Goal: Task Accomplishment & Management: Use online tool/utility

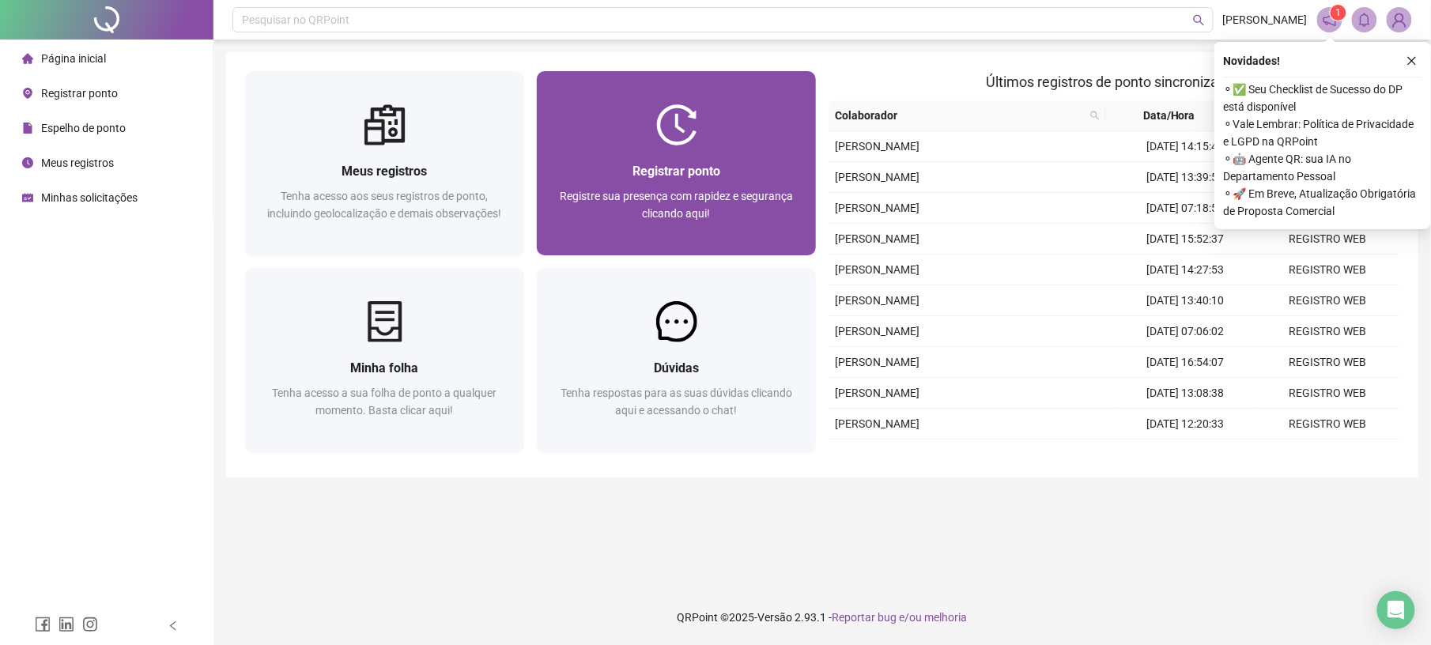
drag, startPoint x: 0, startPoint y: 0, endPoint x: 627, endPoint y: 111, distance: 636.6
click at [627, 111] on div at bounding box center [676, 124] width 279 height 41
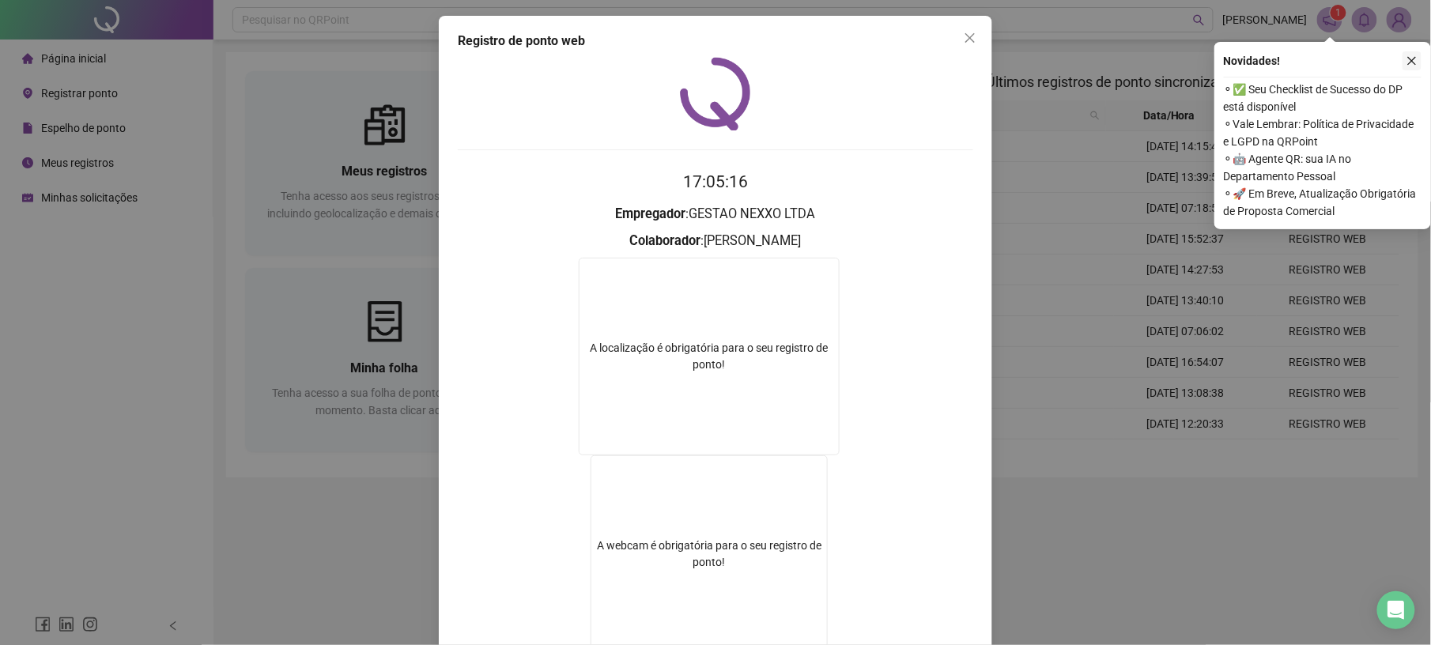
click at [1410, 63] on icon "close" at bounding box center [1411, 60] width 11 height 11
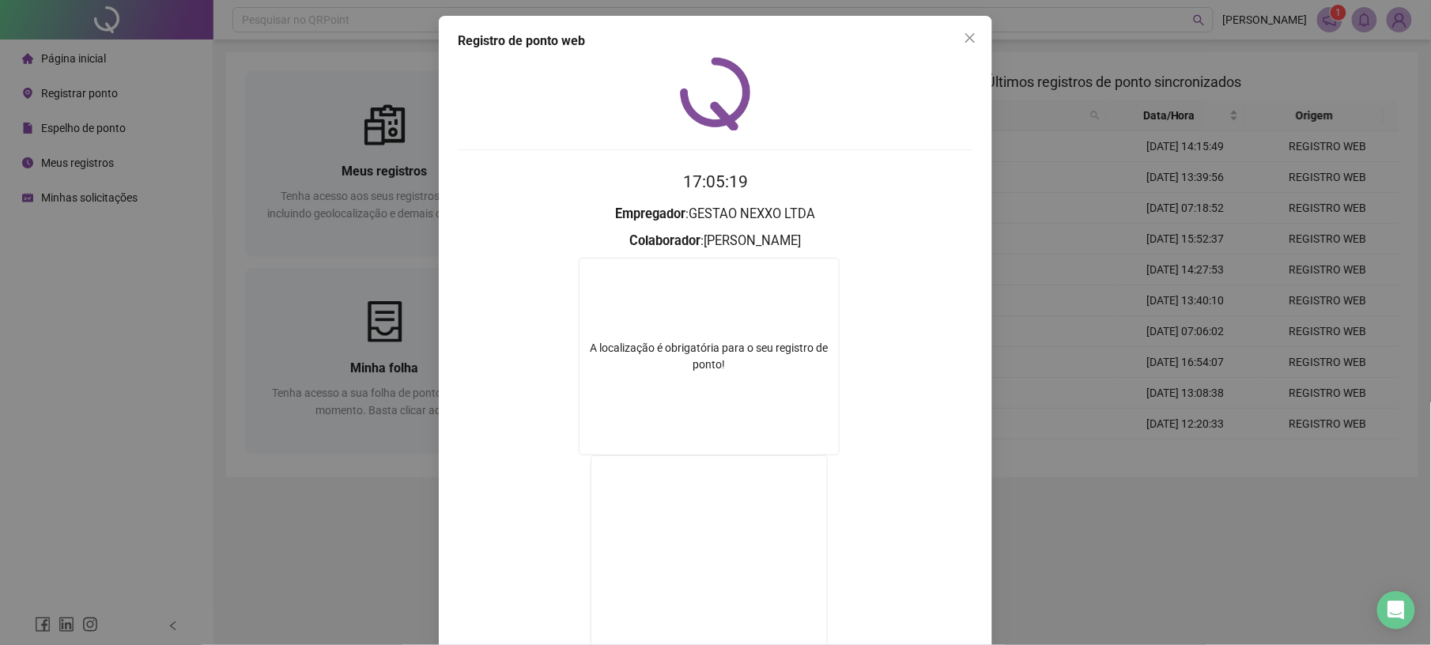
click at [439, 545] on div "Registro de ponto web 17:05:19 Empregador : GESTAO NEXXO LTDA Colaborador : [PE…" at bounding box center [715, 380] width 553 height 728
drag, startPoint x: 139, startPoint y: 504, endPoint x: 166, endPoint y: 491, distance: 30.0
click at [140, 507] on div "Registro de ponto web 17:05:20 Empregador : GESTAO NEXXO LTDA Colaborador : [PE…" at bounding box center [715, 322] width 1431 height 645
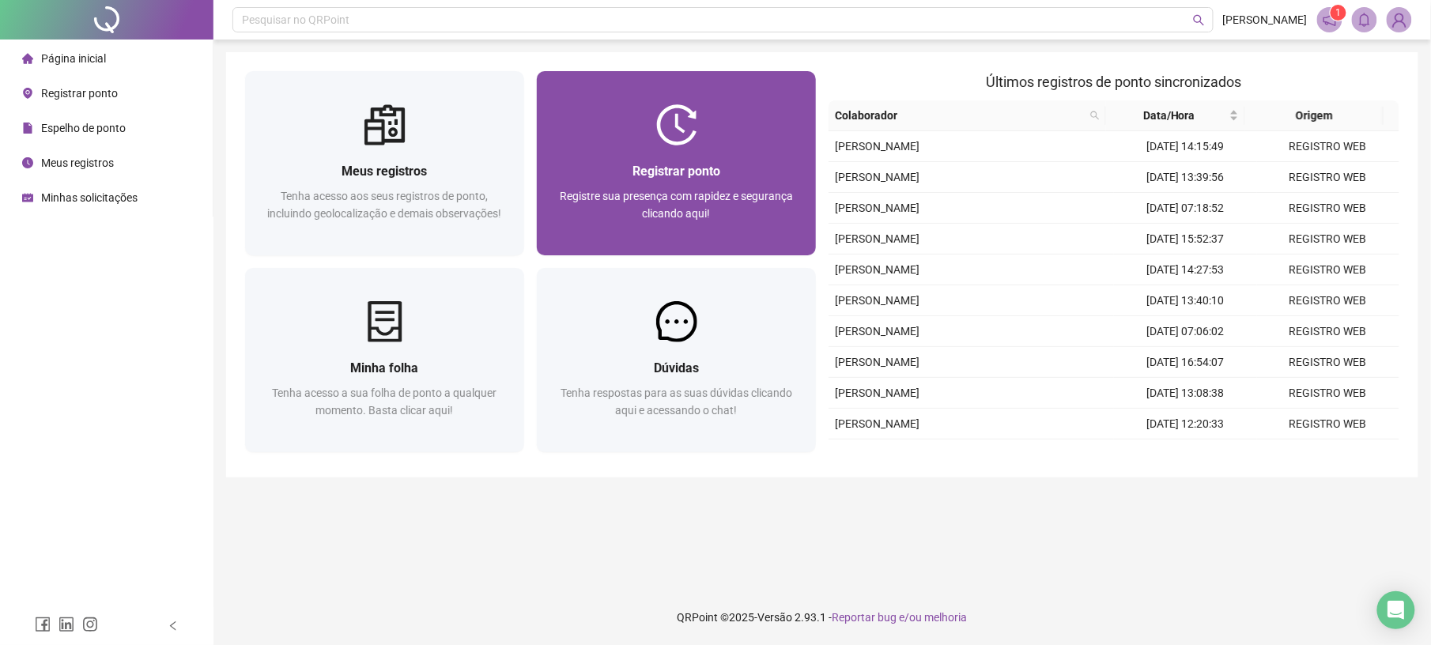
click at [598, 200] on span "Registre sua presença com rapidez e segurança clicando aqui!" at bounding box center [676, 205] width 233 height 30
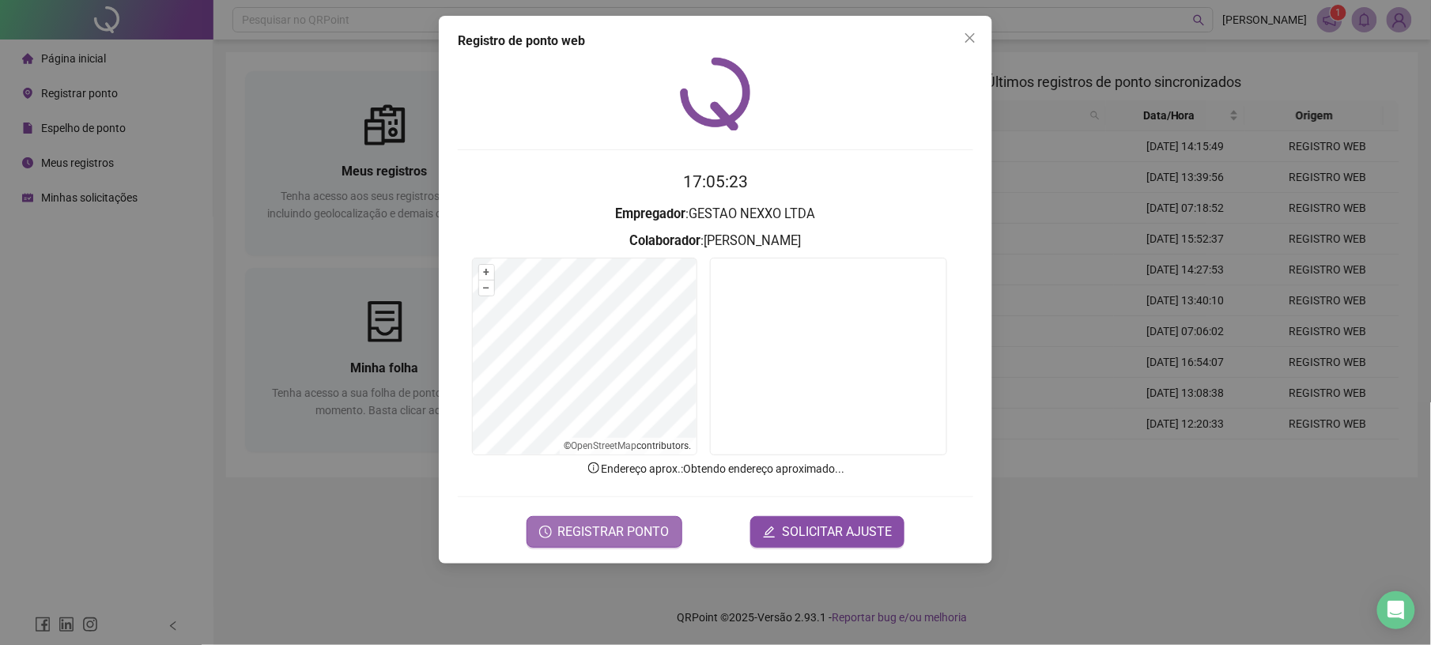
click at [659, 532] on span "REGISTRAR PONTO" at bounding box center [613, 531] width 111 height 19
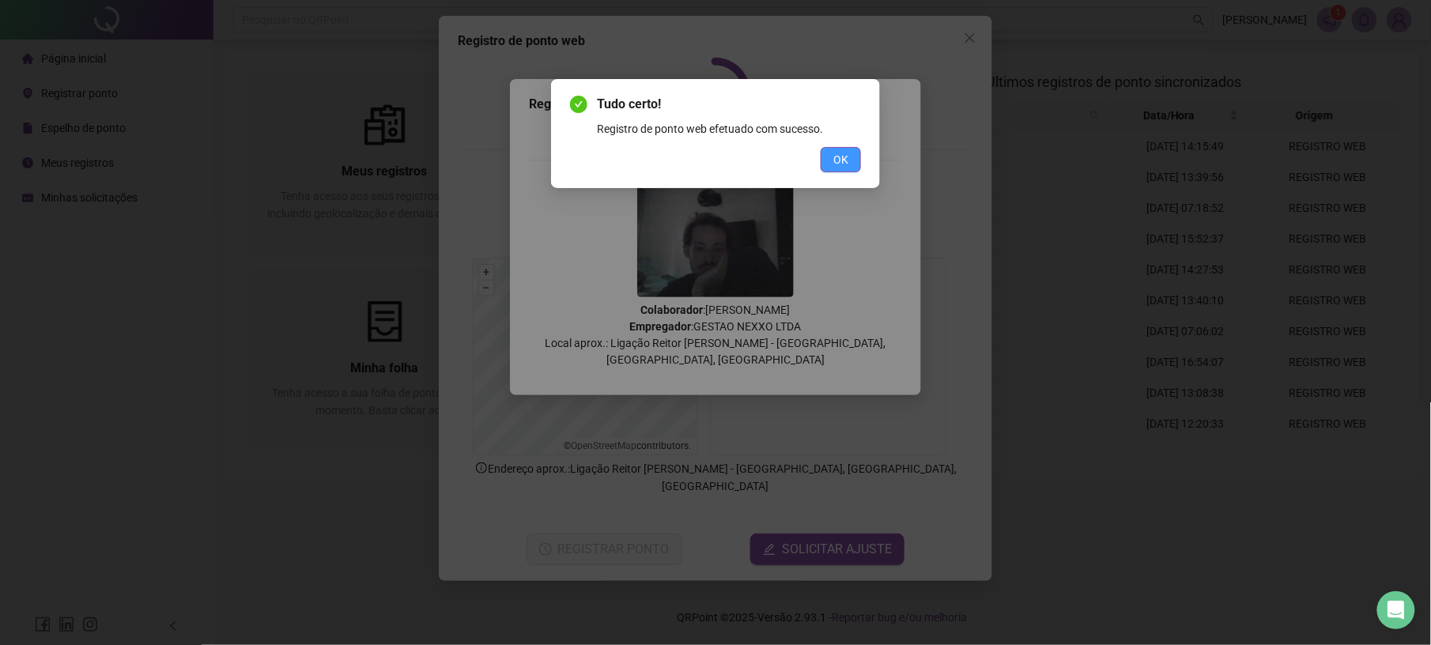
click at [850, 152] on button "OK" at bounding box center [840, 159] width 40 height 25
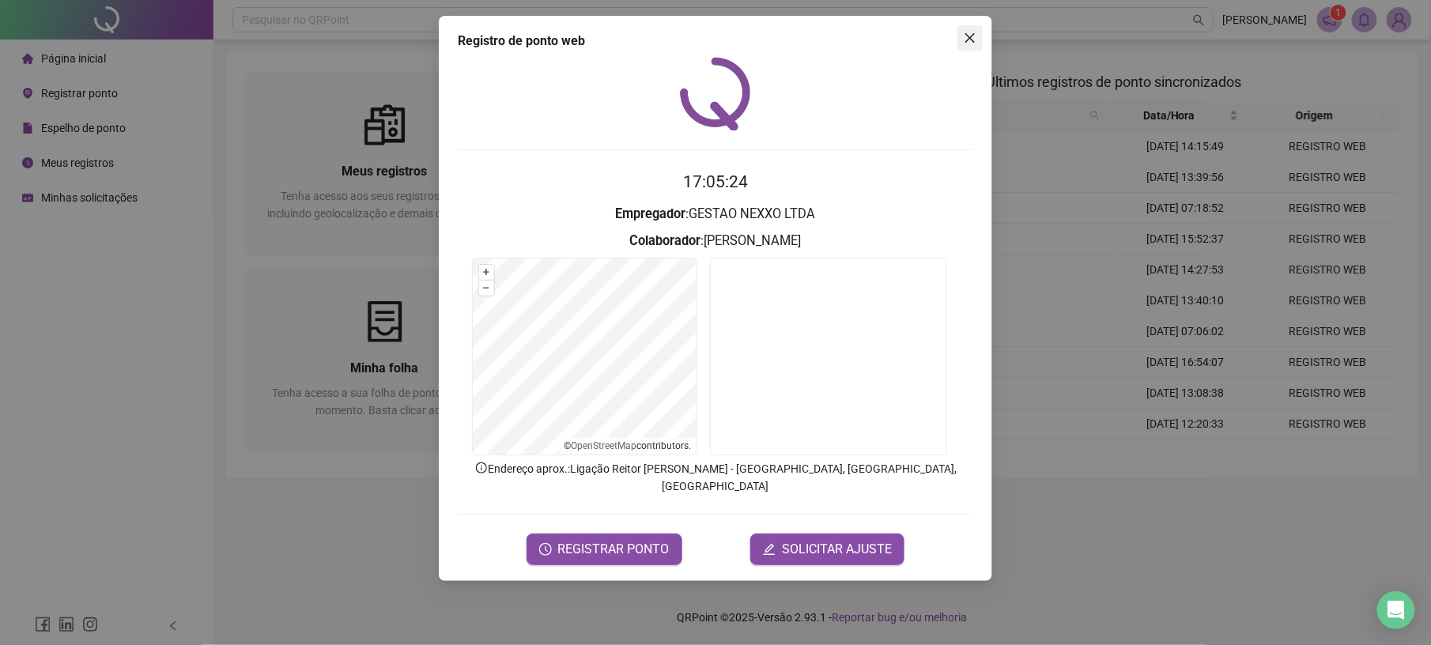
click at [974, 32] on icon "close" at bounding box center [969, 38] width 13 height 13
